Goal: Information Seeking & Learning: Learn about a topic

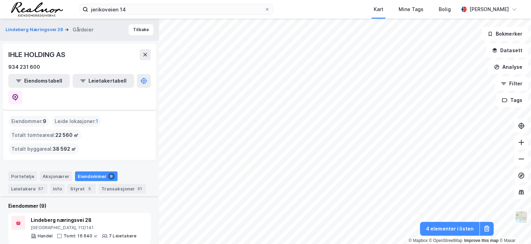
scroll to position [69, 0]
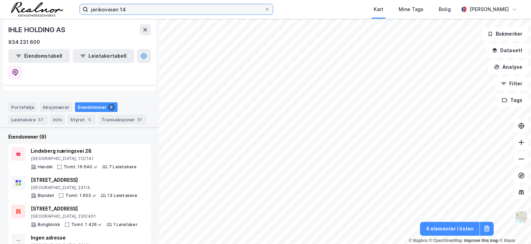
click at [149, 12] on input "jerikoveien 14" at bounding box center [176, 9] width 176 height 10
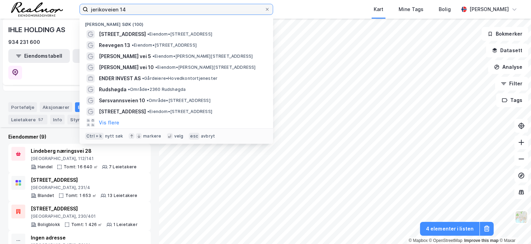
drag, startPoint x: 145, startPoint y: 10, endPoint x: 37, endPoint y: 10, distance: 107.9
click at [37, 10] on div "jerikoveien 14 Nylige søk (100) [STREET_ADDRESS] • Eiendom • [STREET_ADDRESS] •…" at bounding box center [265, 9] width 531 height 19
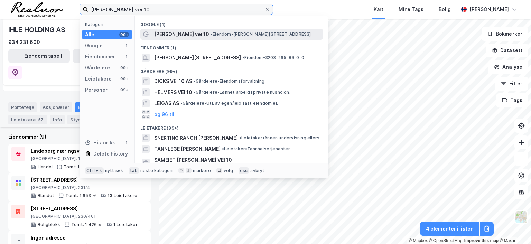
type input "[PERSON_NAME] vei 10"
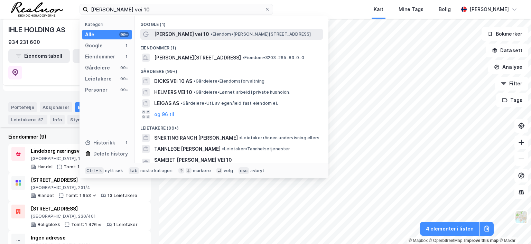
click at [211, 32] on span "•" at bounding box center [212, 33] width 2 height 5
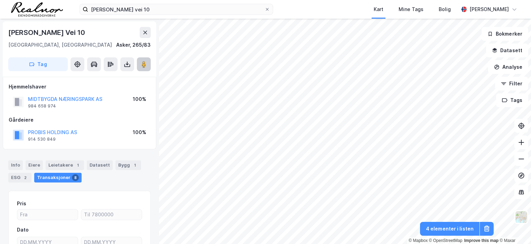
click at [142, 63] on image at bounding box center [144, 64] width 4 height 7
